Goal: Check status: Check status

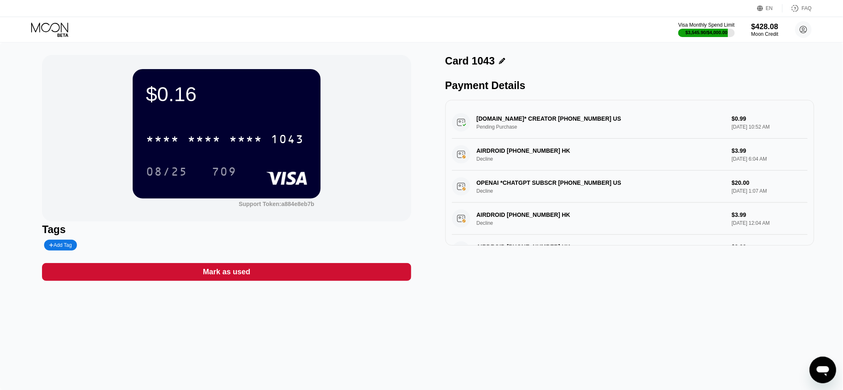
click at [580, 304] on div "$0.16 * * * * * * * * * * * * 1043 08/25 709 Support Token: a884e8eb7b Tags Add…" at bounding box center [421, 215] width 843 height 347
click at [390, 166] on div "$0.16 * * * * * * * * * * * * 1043 08/25 709 Support Token: a884e8eb7b" at bounding box center [226, 138] width 369 height 166
click at [648, 313] on div "$0.16 * * * * * * * * * * * * 1043 08/25 709 Support Token: a884e8eb7b Tags Add…" at bounding box center [421, 215] width 843 height 347
click at [569, 325] on div "$0.16 * * * * * * * * * * * * 1043 08/25 709 Support Token: a884e8eb7b Tags Add…" at bounding box center [421, 215] width 843 height 347
click at [383, 352] on div "$0.16 * * * * * * * * * * * * 1043 08/25 709 Support Token: a884e8eb7b Tags Add…" at bounding box center [421, 215] width 843 height 347
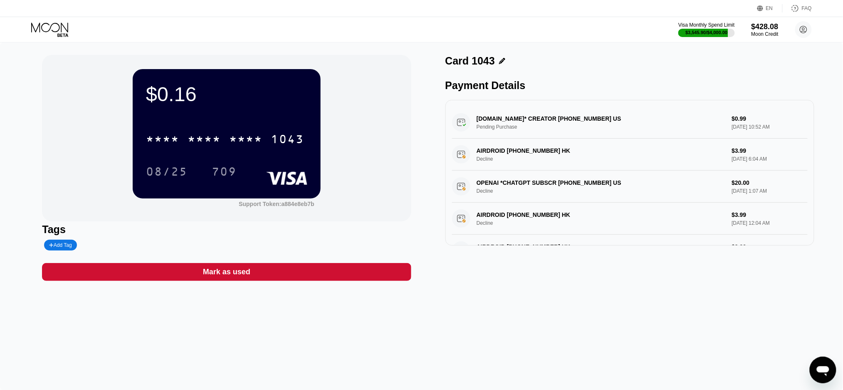
click at [31, 26] on icon at bounding box center [49, 27] width 37 height 10
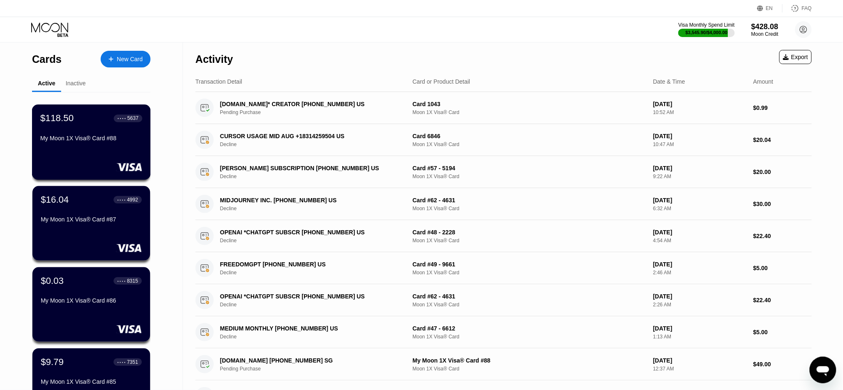
click at [72, 118] on div "$118.50" at bounding box center [56, 118] width 33 height 11
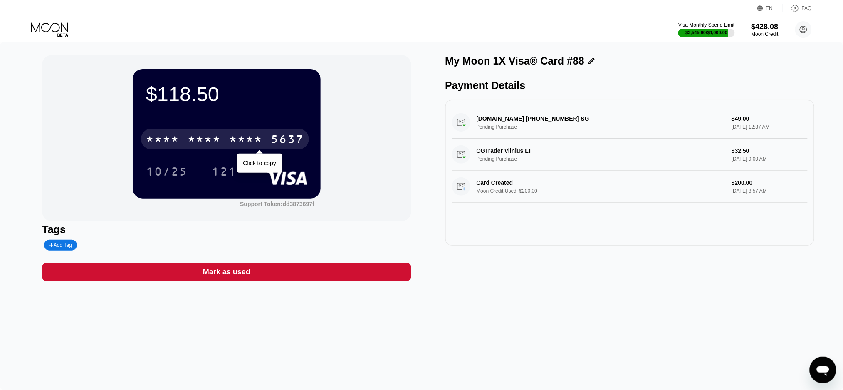
click at [237, 145] on div "* * * *" at bounding box center [245, 140] width 33 height 13
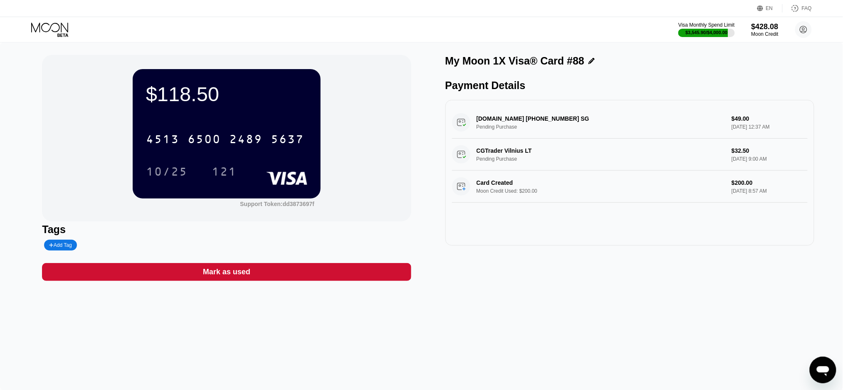
click at [153, 171] on div "10/25" at bounding box center [167, 172] width 42 height 13
click at [230, 169] on div "121" at bounding box center [224, 172] width 25 height 13
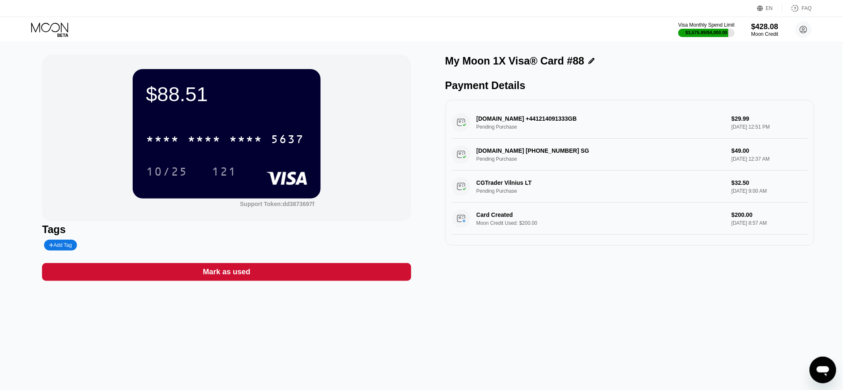
click at [516, 330] on div "$88.51 * * * * * * * * * * * * 5637 10/25 121 Support Token: dd3873697f Tags Ad…" at bounding box center [421, 215] width 843 height 347
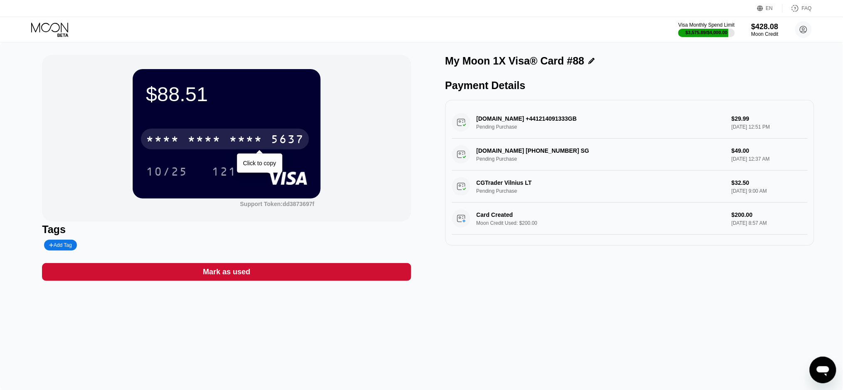
click at [193, 143] on div "* * * *" at bounding box center [204, 140] width 33 height 13
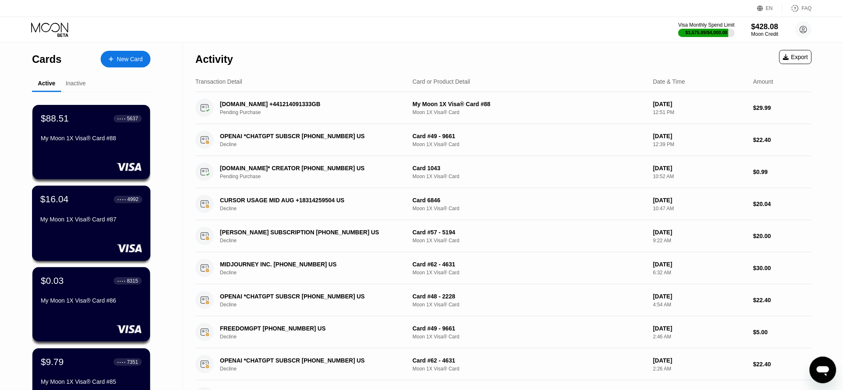
click at [85, 220] on div "My Moon 1X Visa® Card #87" at bounding box center [91, 219] width 102 height 7
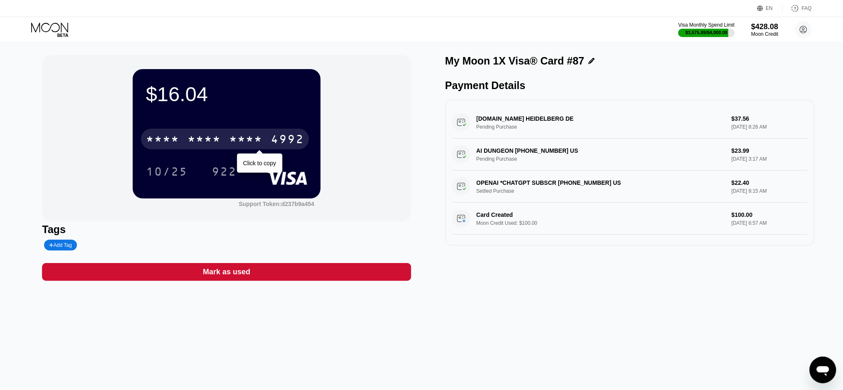
click at [186, 133] on div "* * * * * * * * * * * * 4992" at bounding box center [225, 139] width 168 height 21
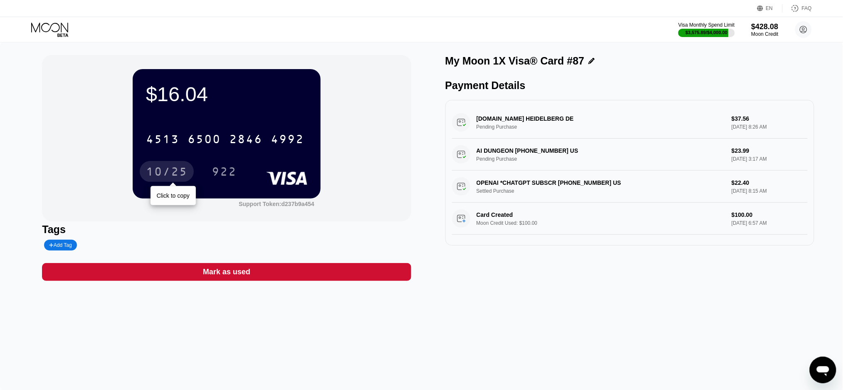
click at [169, 175] on div "10/25" at bounding box center [167, 172] width 42 height 13
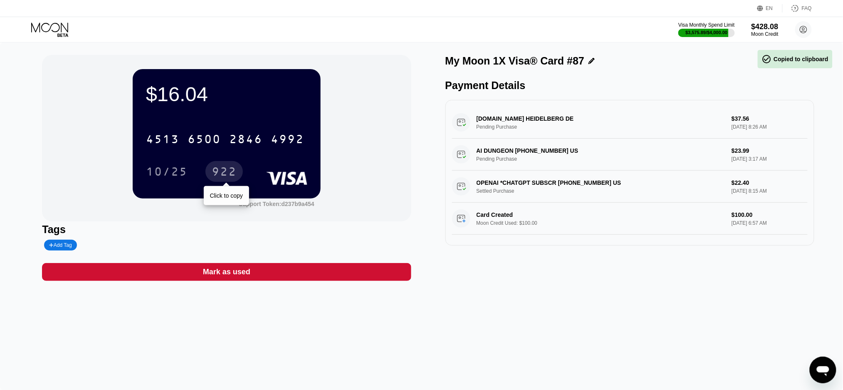
click at [218, 175] on div "922" at bounding box center [224, 172] width 25 height 13
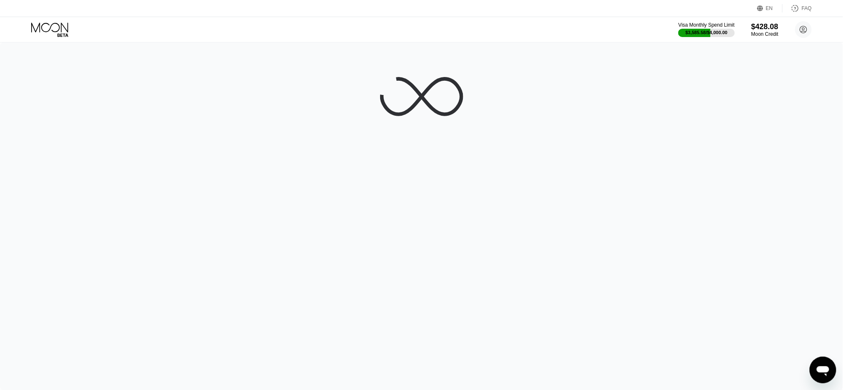
drag, startPoint x: 626, startPoint y: 155, endPoint x: 613, endPoint y: 134, distance: 24.8
click at [626, 155] on div at bounding box center [421, 215] width 843 height 347
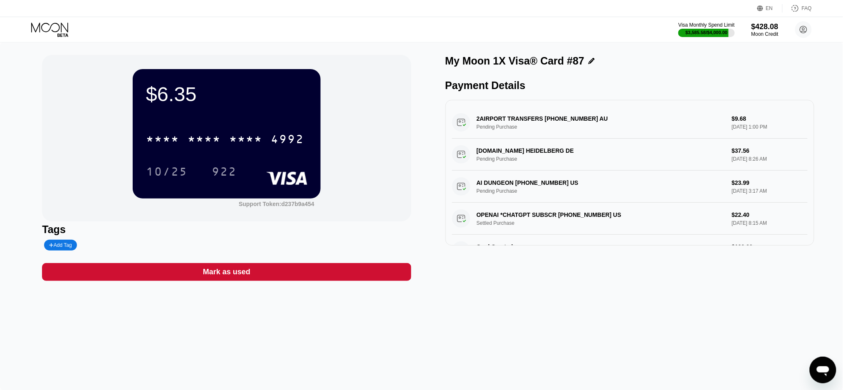
click at [765, 67] on div "My Moon 1X Visa® Card #87" at bounding box center [630, 61] width 369 height 12
click at [420, 223] on div "$6.35 * * * * * * * * * * * * 4992 10/25 922 Support Token: d237b9a454 Tags Add…" at bounding box center [421, 168] width 759 height 226
click at [380, 109] on div "$6.35 * * * * * * * * * * * * 4992 10/25 922 Support Token: d237b9a454" at bounding box center [226, 138] width 369 height 166
click at [466, 293] on div "$6.35 * * * * * * * * * * * * 4992 10/25 922 Support Token: d237b9a454 Tags Add…" at bounding box center [421, 215] width 843 height 347
click at [522, 320] on div "$6.35 * * * * * * * * * * * * 4992 10/25 922 Support Token: d237b9a454 Tags Add…" at bounding box center [421, 215] width 843 height 347
